Goal: Communication & Community: Answer question/provide support

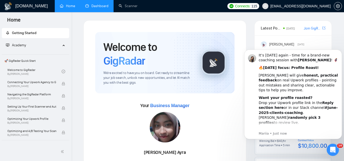
click at [97, 7] on link "Dashboard" at bounding box center [96, 6] width 23 height 4
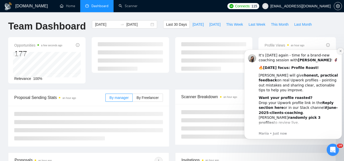
click at [338, 51] on button "Dismiss notification" at bounding box center [340, 51] width 7 height 7
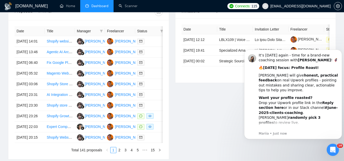
scroll to position [204, 0]
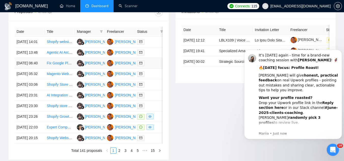
click at [57, 69] on td "Fix Google Places Autocomplete on Funnelish Checkout" at bounding box center [60, 63] width 30 height 11
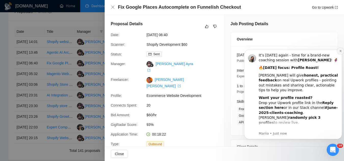
click at [340, 50] on icon "Dismiss notification" at bounding box center [341, 51] width 2 height 2
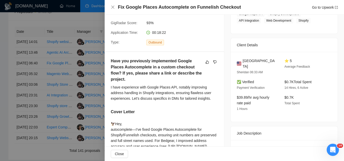
scroll to position [0, 0]
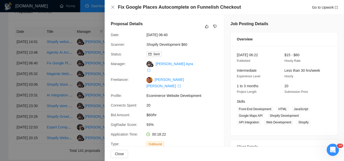
click at [86, 17] on div at bounding box center [172, 80] width 344 height 161
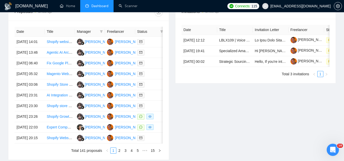
click at [310, 6] on span "[EMAIL_ADDRESS][DOMAIN_NAME]" at bounding box center [301, 6] width 60 height 0
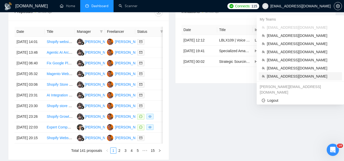
click at [289, 76] on span "[EMAIL_ADDRESS][DOMAIN_NAME]" at bounding box center [303, 77] width 72 height 6
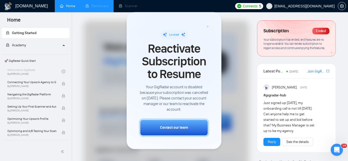
click at [100, 3] on li "Dashboard" at bounding box center [96, 6] width 33 height 12
click at [335, 150] on icon "Open Intercom Messenger" at bounding box center [336, 149] width 4 height 4
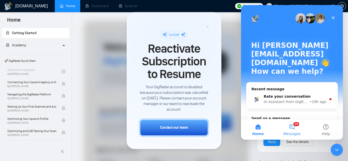
click at [295, 130] on button "10 Messages" at bounding box center [292, 130] width 34 height 20
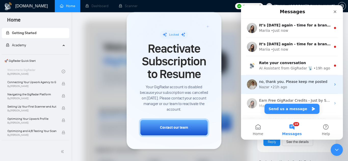
click at [298, 85] on div "Nazar • 21h ago" at bounding box center [295, 87] width 72 height 5
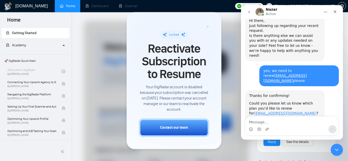
scroll to position [649, 0]
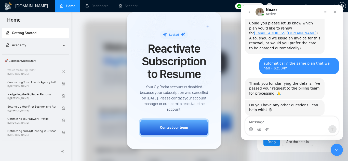
click at [288, 125] on div "Intercom messenger" at bounding box center [291, 129] width 93 height 8
click at [288, 126] on div "Intercom messenger" at bounding box center [291, 129] width 93 height 8
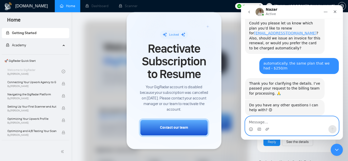
click at [290, 121] on textarea "Message…" at bounding box center [291, 121] width 93 height 9
type textarea "it's not active yet"
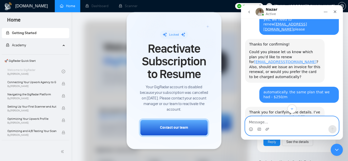
scroll to position [672, 0]
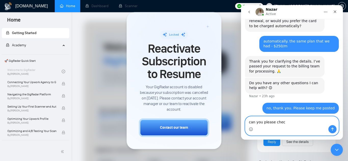
type textarea "can you please check"
